Goal: Task Accomplishment & Management: Manage account settings

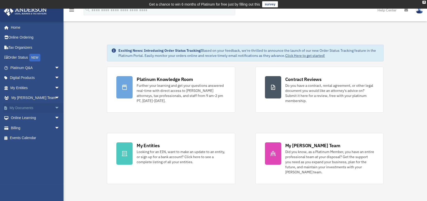
click at [27, 108] on link "My Documents arrow_drop_down" at bounding box center [36, 108] width 64 height 10
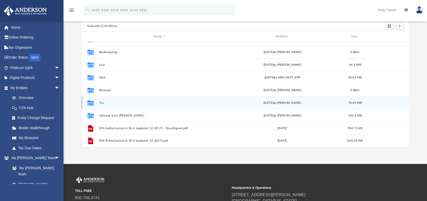
scroll to position [57, 0]
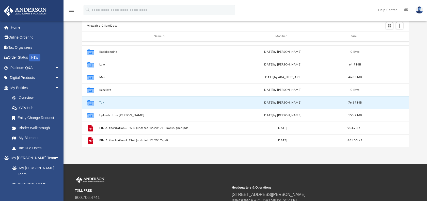
click at [102, 102] on button "Tax" at bounding box center [159, 102] width 121 height 3
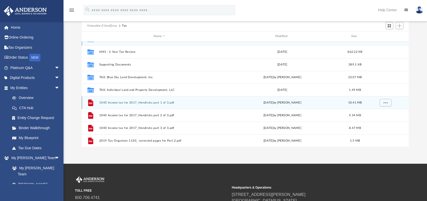
scroll to position [0, 0]
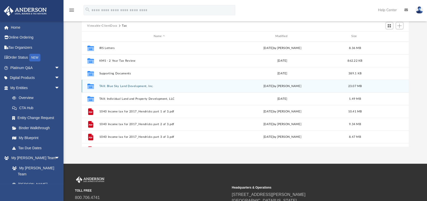
click at [131, 83] on div "Collaborated Folder TAX: Blue Sky Land Development, Inc. today by Tiffany Smyth…" at bounding box center [245, 86] width 327 height 13
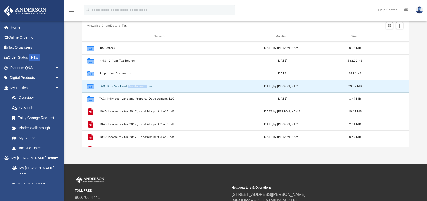
click at [131, 83] on div "Collaborated Folder TAX: Blue Sky Land Development, Inc. today by Tiffany Smyth…" at bounding box center [245, 86] width 327 height 13
click at [90, 86] on icon "grid" at bounding box center [90, 87] width 7 height 4
click at [192, 86] on button "TAX: Blue Sky Land Development, Inc." at bounding box center [159, 86] width 121 height 3
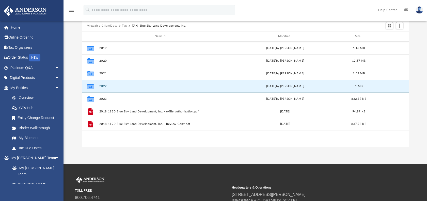
click at [103, 85] on button "2022" at bounding box center [160, 86] width 122 height 3
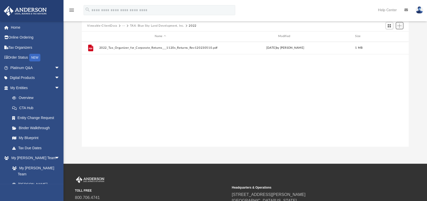
click at [400, 26] on span "Add" at bounding box center [399, 26] width 4 height 4
click at [391, 36] on li "Upload" at bounding box center [392, 35] width 16 height 5
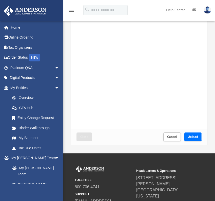
click at [192, 138] on span "Upload" at bounding box center [193, 136] width 11 height 3
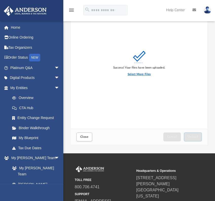
click at [134, 74] on label "Select More Files" at bounding box center [139, 74] width 23 height 5
click at [0, 0] on input "Select More Files" at bounding box center [0, 0] width 0 height 0
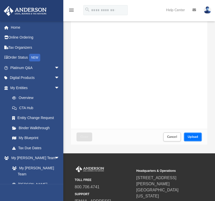
click at [198, 136] on span "Upload" at bounding box center [193, 136] width 11 height 3
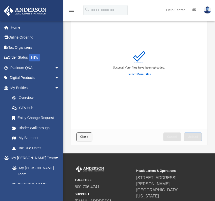
click at [83, 137] on span "Close" at bounding box center [84, 136] width 8 height 3
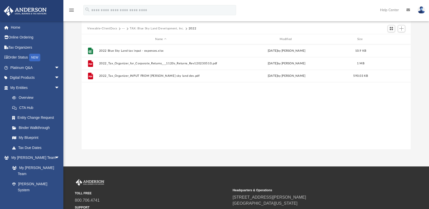
click at [156, 28] on button "TAX: Blue Sky Land Development, Inc." at bounding box center [157, 28] width 54 height 5
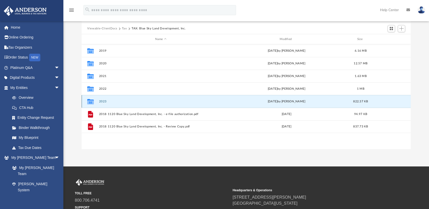
click at [100, 100] on button "2023" at bounding box center [161, 101] width 124 height 3
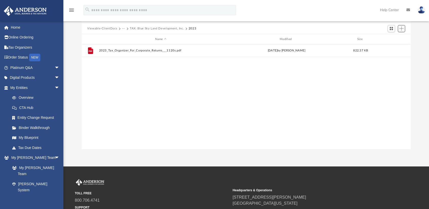
click at [401, 29] on span "Add" at bounding box center [402, 28] width 4 height 4
click at [391, 38] on li "Upload" at bounding box center [394, 38] width 16 height 5
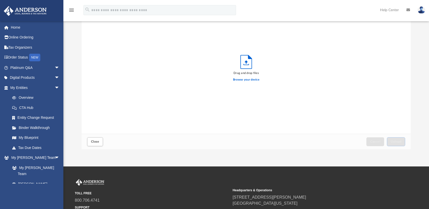
scroll to position [4, 4]
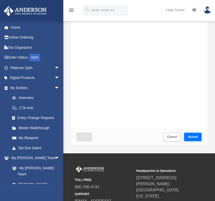
click at [197, 136] on span "Upload" at bounding box center [193, 136] width 11 height 3
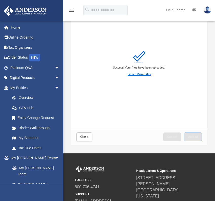
click at [141, 74] on label "Select More Files" at bounding box center [139, 74] width 23 height 5
click at [0, 0] on input "Select More Files" at bounding box center [0, 0] width 0 height 0
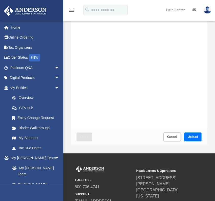
click at [189, 135] on span "Upload" at bounding box center [193, 136] width 11 height 3
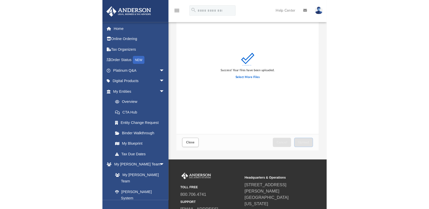
scroll to position [125, 325]
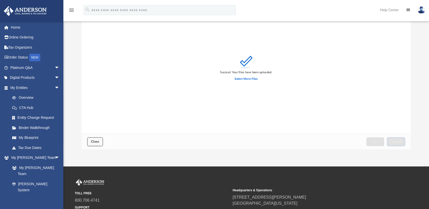
click at [91, 144] on button "Close" at bounding box center [95, 142] width 16 height 9
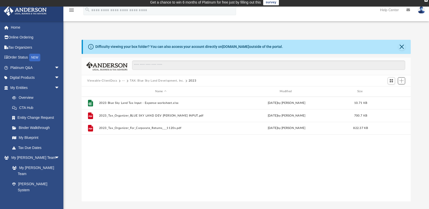
scroll to position [0, 0]
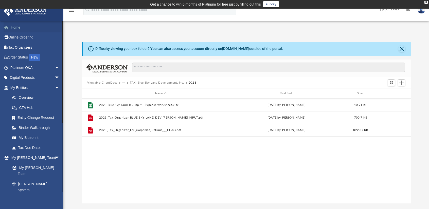
click at [14, 27] on link "Home" at bounding box center [36, 27] width 64 height 10
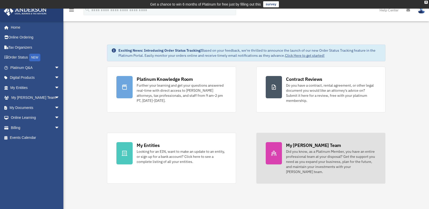
click at [310, 152] on div "Did you know, as a Platinum Member, you have an entire professional team at you…" at bounding box center [331, 161] width 90 height 25
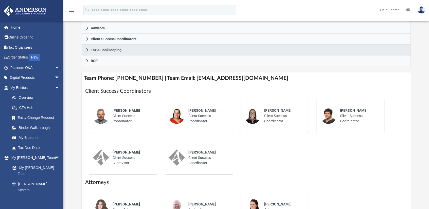
scroll to position [152, 0]
click at [101, 48] on span "Tax & Bookkeeping" at bounding box center [106, 50] width 31 height 4
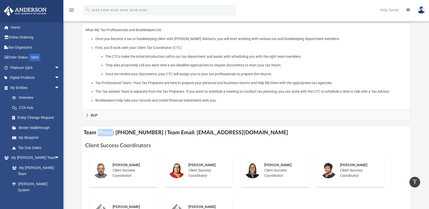
click at [101, 48] on div "Who is on my team and who will I work with: While a client of Anderson you will…" at bounding box center [246, 147] width 329 height 475
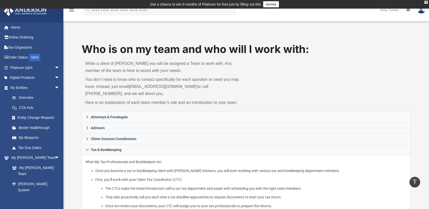
scroll to position [0, 0]
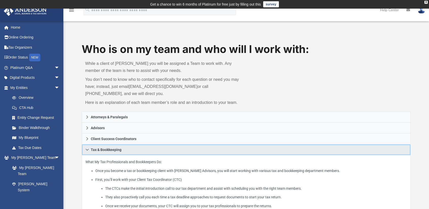
click at [106, 149] on span "Tax & Bookkeeping" at bounding box center [106, 150] width 31 height 4
